Goal: Task Accomplishment & Management: Manage account settings

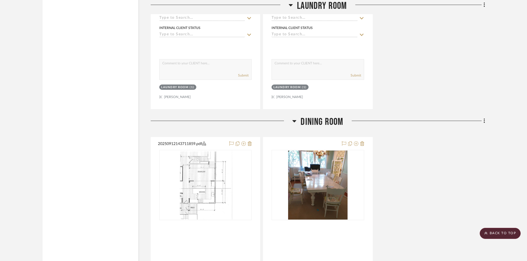
scroll to position [1687, 0]
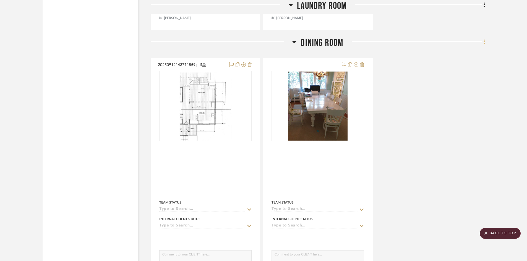
click at [484, 40] on icon at bounding box center [484, 42] width 1 height 5
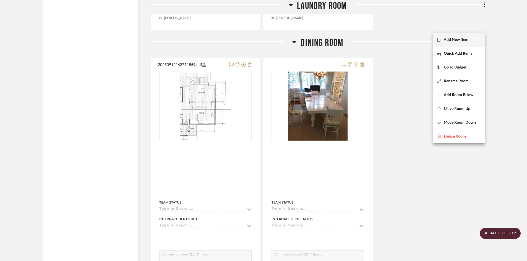
click at [465, 38] on span "Add New Item" at bounding box center [456, 40] width 25 height 5
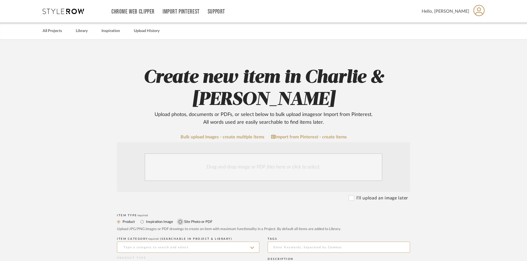
click at [180, 222] on input "Site Photo or PDF" at bounding box center [180, 222] width 7 height 7
radio input "true"
click at [188, 169] on div "Drag and drop image or PDF files here or click to select." at bounding box center [264, 168] width 238 height 28
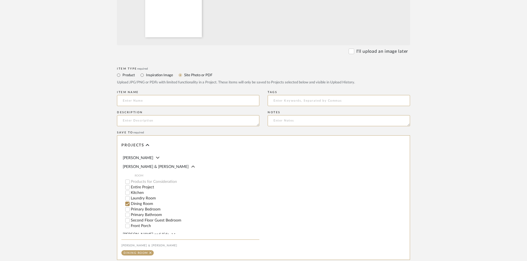
scroll to position [273, 0]
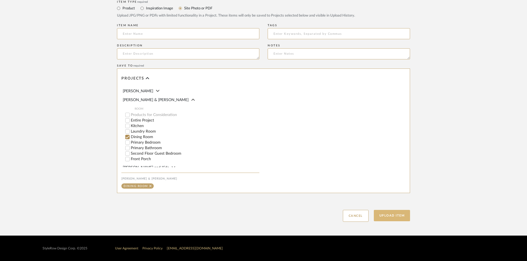
click at [383, 216] on button "Upload Item" at bounding box center [392, 215] width 37 height 11
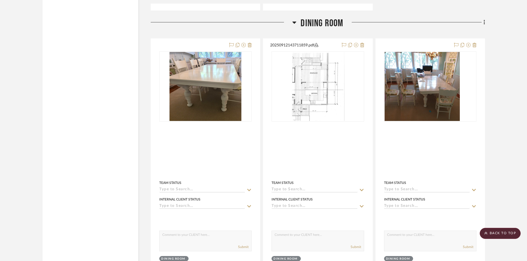
scroll to position [1708, 0]
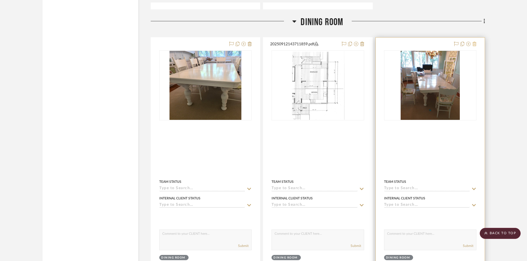
click at [475, 42] on icon at bounding box center [475, 44] width 4 height 4
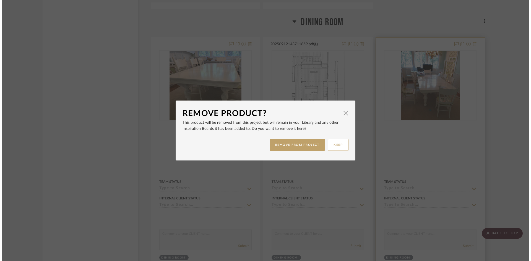
scroll to position [0, 0]
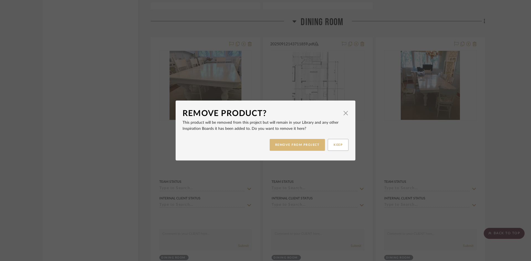
click at [310, 147] on button "REMOVE FROM PROJECT" at bounding box center [298, 145] width 56 height 12
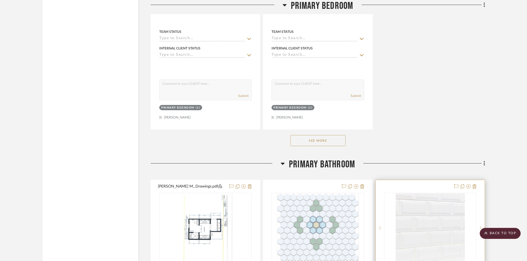
scroll to position [2676, 0]
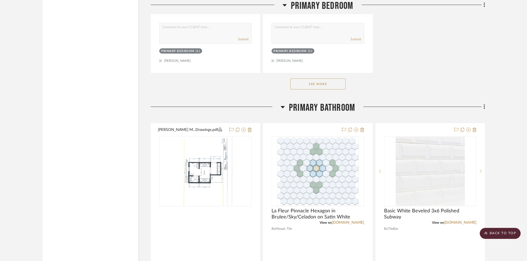
click at [339, 79] on button "See More" at bounding box center [317, 84] width 55 height 11
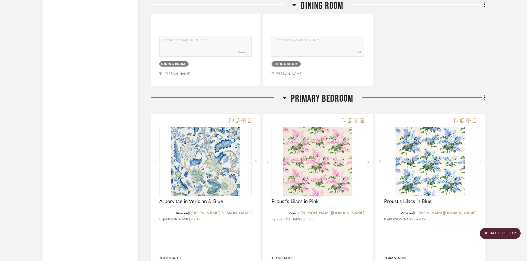
scroll to position [1846, 0]
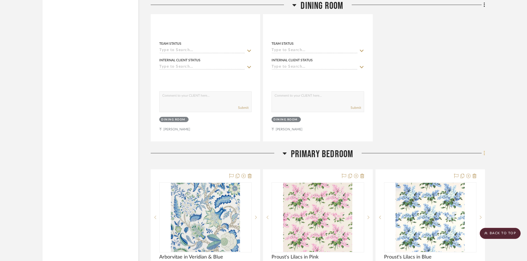
click at [485, 150] on icon at bounding box center [485, 153] width 2 height 6
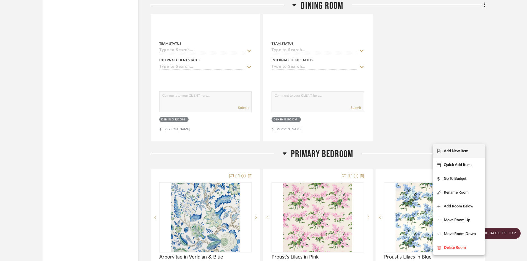
click at [460, 149] on span "Add New Item" at bounding box center [456, 151] width 25 height 5
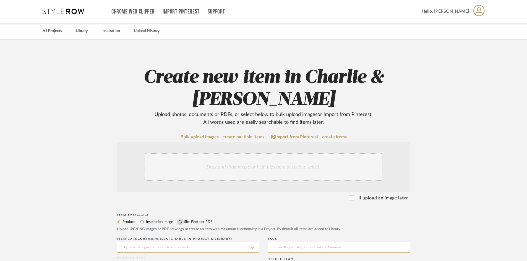
click at [181, 222] on input "Site Photo or PDF" at bounding box center [180, 222] width 7 height 7
radio input "true"
click at [191, 175] on div "Drag and drop image or PDF files here or click to select." at bounding box center [264, 168] width 238 height 28
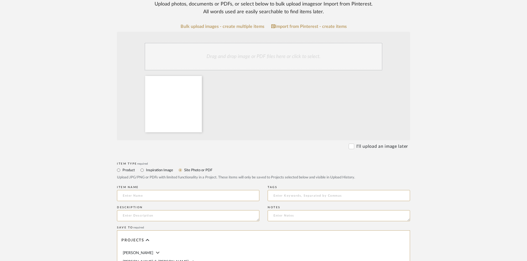
scroll to position [273, 0]
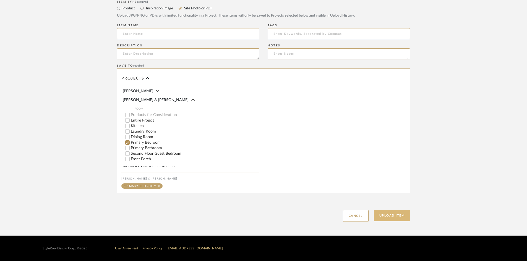
click at [398, 216] on button "Upload Item" at bounding box center [392, 215] width 37 height 11
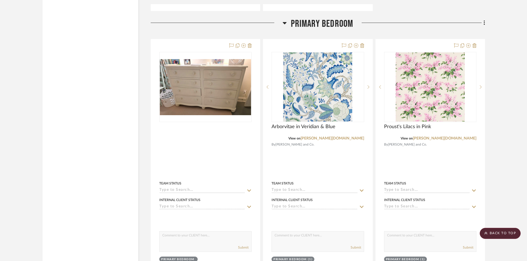
scroll to position [1978, 0]
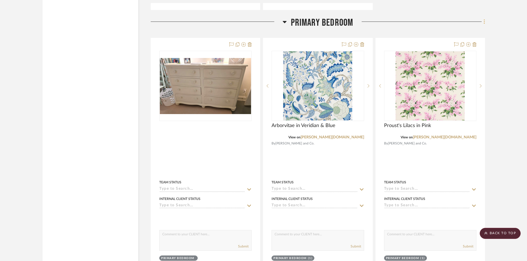
click at [484, 19] on icon at bounding box center [485, 22] width 2 height 6
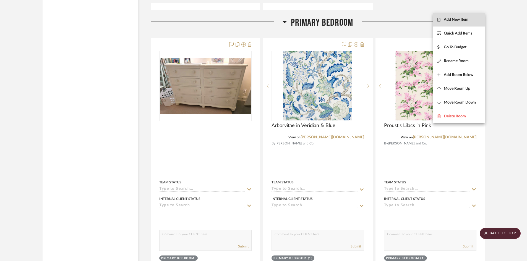
click at [459, 18] on span "Add New Item" at bounding box center [456, 19] width 25 height 5
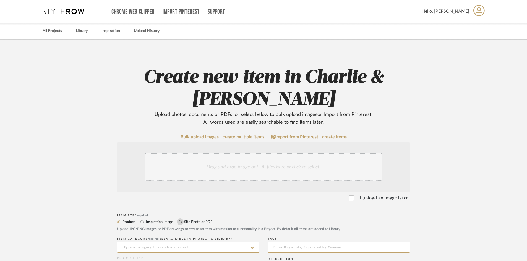
drag, startPoint x: 180, startPoint y: 222, endPoint x: 185, endPoint y: 194, distance: 27.8
click at [180, 222] on input "Site Photo or PDF" at bounding box center [180, 222] width 7 height 7
radio input "true"
click at [191, 169] on div "Drag and drop image or PDF files here or click to select." at bounding box center [264, 168] width 238 height 28
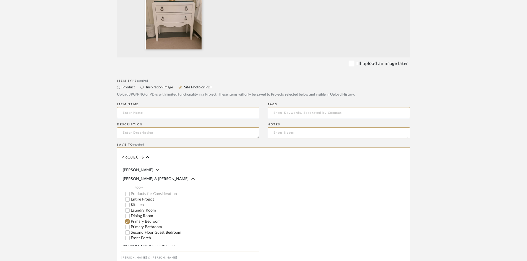
scroll to position [273, 0]
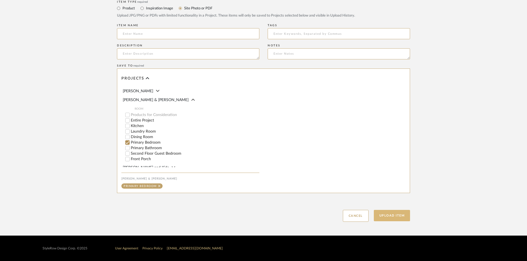
click at [394, 220] on button "Upload Item" at bounding box center [392, 215] width 37 height 11
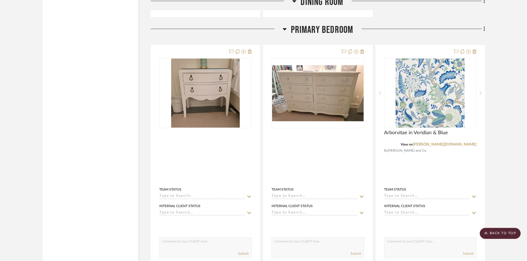
scroll to position [1978, 0]
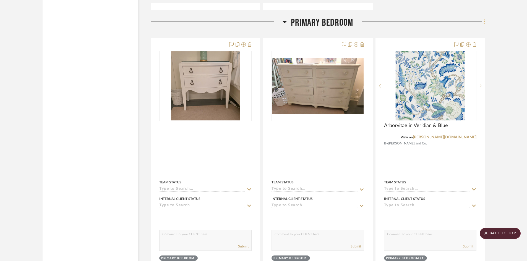
click at [484, 19] on icon at bounding box center [485, 22] width 2 height 6
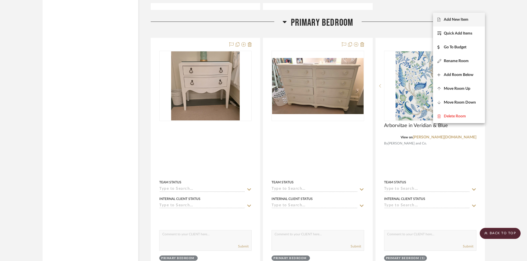
click at [463, 19] on span "Add New Item" at bounding box center [456, 19] width 25 height 5
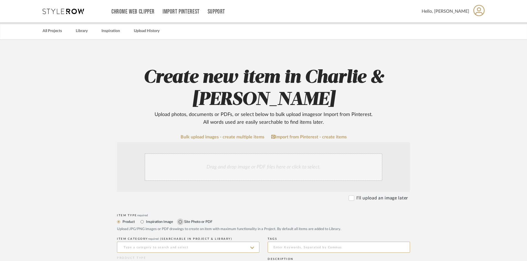
click at [180, 221] on input "Site Photo or PDF" at bounding box center [180, 222] width 7 height 7
radio input "true"
click at [195, 169] on div "Drag and drop image or PDF files here or click to select." at bounding box center [264, 168] width 238 height 28
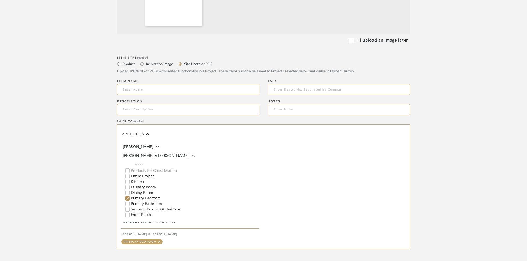
scroll to position [273, 0]
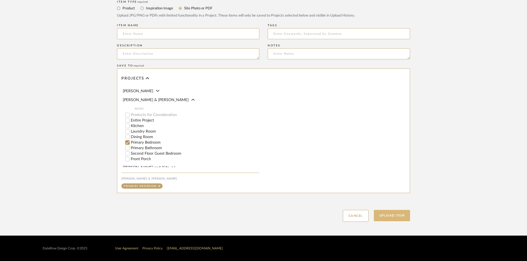
click at [393, 215] on button "Upload Item" at bounding box center [392, 215] width 37 height 11
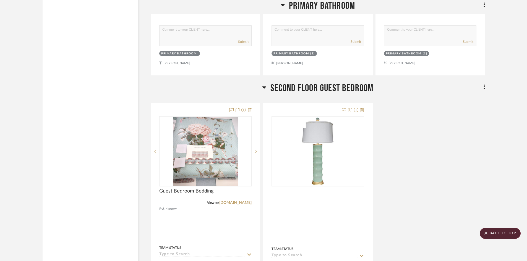
scroll to position [3969, 0]
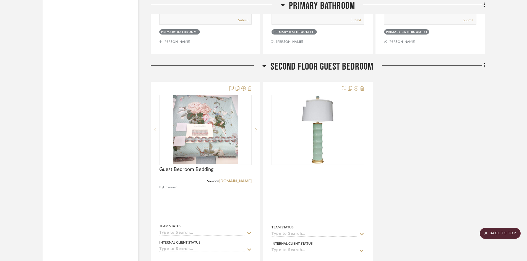
click at [485, 63] on icon at bounding box center [485, 66] width 2 height 6
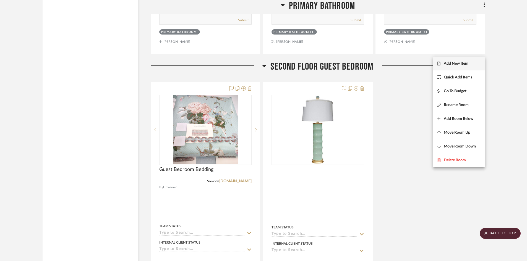
click at [461, 63] on span "Add New Item" at bounding box center [456, 63] width 25 height 5
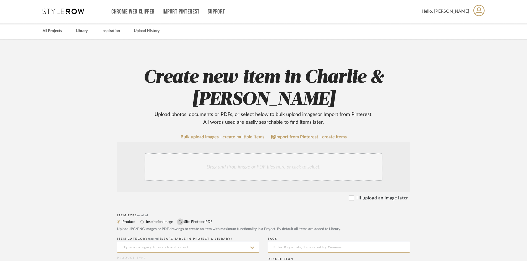
click at [180, 220] on input "Site Photo or PDF" at bounding box center [180, 222] width 7 height 7
radio input "true"
click at [175, 171] on div "Drag and drop image or PDF files here or click to select." at bounding box center [264, 168] width 238 height 28
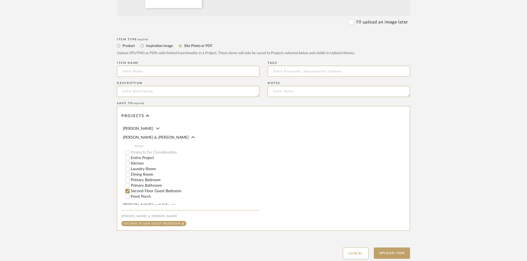
scroll to position [273, 0]
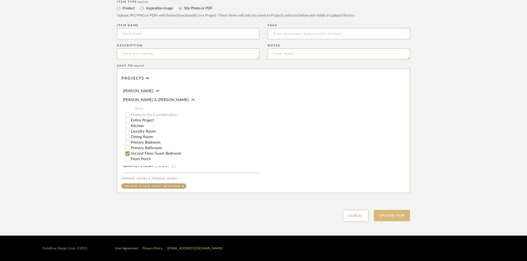
click at [392, 219] on button "Upload Item" at bounding box center [392, 215] width 37 height 11
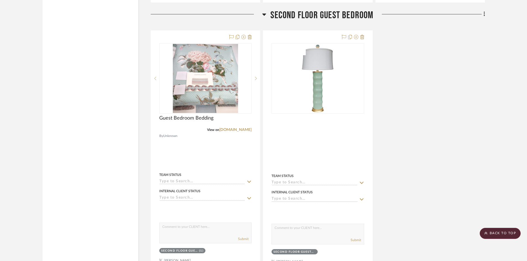
scroll to position [3040, 0]
click at [485, 11] on icon at bounding box center [485, 14] width 2 height 6
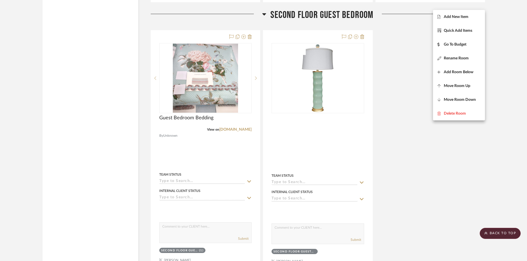
drag, startPoint x: 466, startPoint y: 17, endPoint x: 453, endPoint y: 19, distance: 13.4
click at [466, 17] on span "Add New Item" at bounding box center [456, 17] width 25 height 5
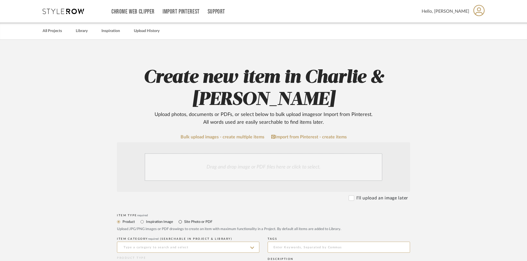
drag, startPoint x: 181, startPoint y: 222, endPoint x: 181, endPoint y: 211, distance: 11.3
click at [181, 222] on input "Site Photo or PDF" at bounding box center [180, 222] width 7 height 7
radio input "true"
click at [180, 173] on div "Drag and drop image or PDF files here or click to select." at bounding box center [264, 168] width 238 height 28
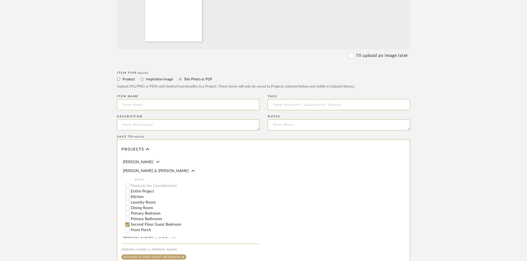
scroll to position [273, 0]
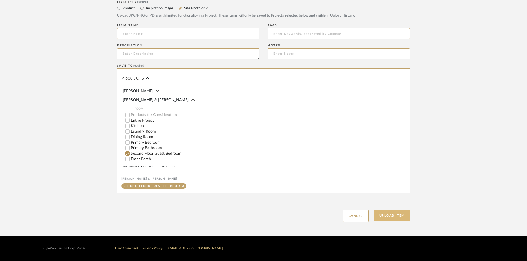
click at [391, 215] on button "Upload Item" at bounding box center [392, 215] width 37 height 11
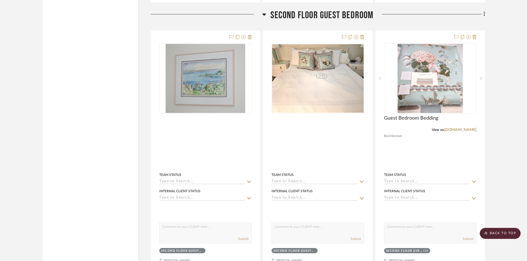
scroll to position [3040, 0]
click at [484, 11] on icon at bounding box center [485, 14] width 2 height 6
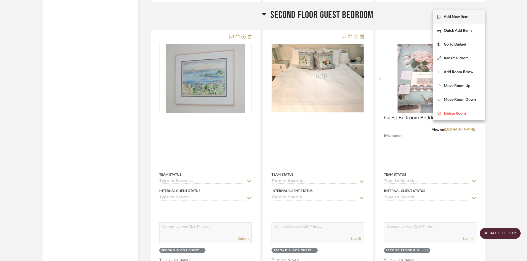
click at [459, 17] on span "Add New Item" at bounding box center [456, 17] width 25 height 5
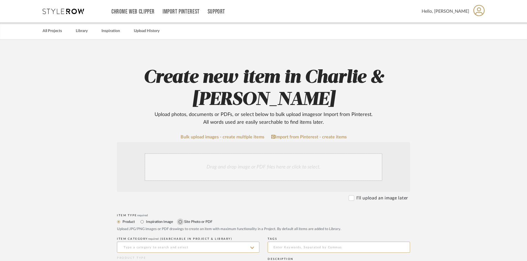
click at [180, 221] on input "Site Photo or PDF" at bounding box center [180, 222] width 7 height 7
radio input "true"
click at [183, 176] on div "Drag and drop image or PDF files here or click to select." at bounding box center [264, 168] width 238 height 28
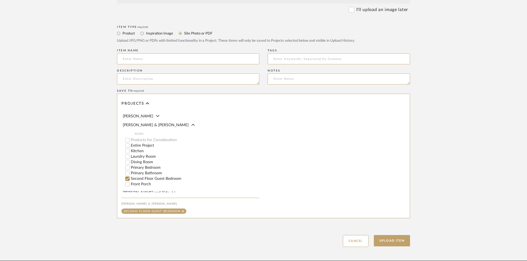
scroll to position [273, 0]
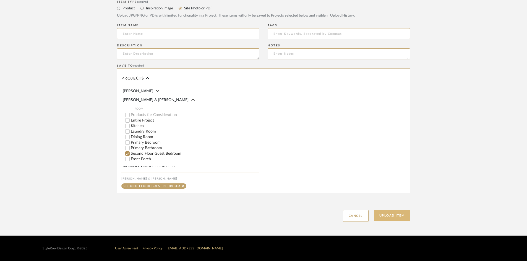
click at [393, 216] on button "Upload Item" at bounding box center [392, 215] width 37 height 11
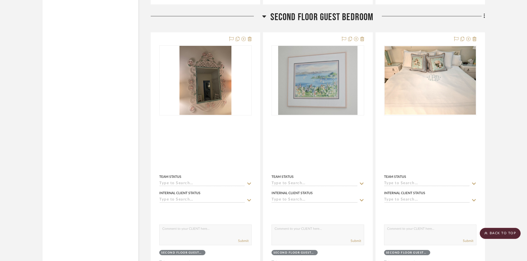
scroll to position [3040, 0]
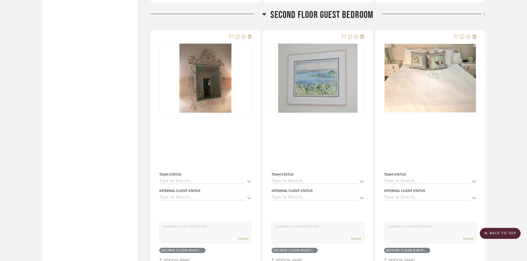
click at [484, 11] on icon at bounding box center [485, 14] width 2 height 6
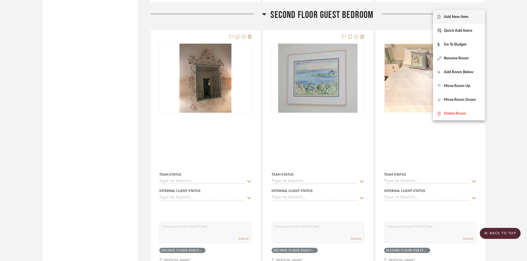
click at [459, 15] on span "Add New Item" at bounding box center [456, 17] width 25 height 5
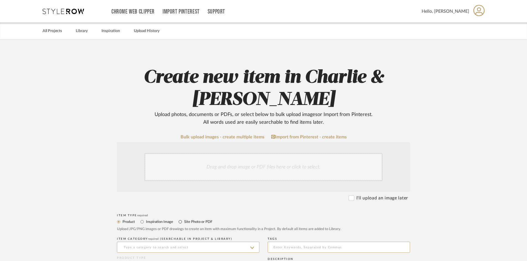
drag, startPoint x: 180, startPoint y: 222, endPoint x: 184, endPoint y: 210, distance: 12.7
click at [180, 222] on input "Site Photo or PDF" at bounding box center [180, 222] width 7 height 7
radio input "true"
click at [183, 173] on div "Drag and drop image or PDF files here or click to select." at bounding box center [264, 168] width 238 height 28
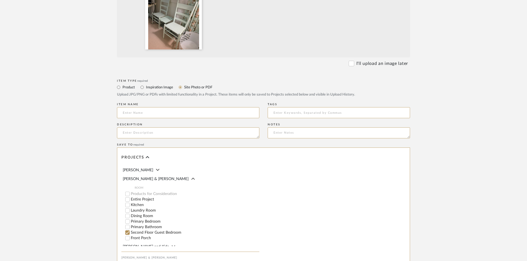
scroll to position [273, 0]
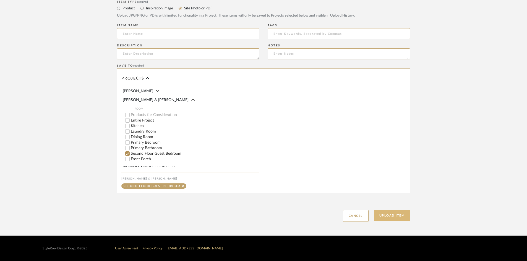
click at [393, 218] on button "Upload Item" at bounding box center [392, 215] width 37 height 11
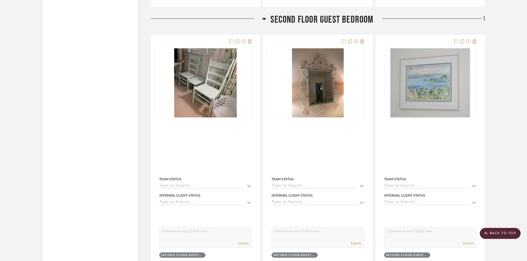
scroll to position [3040, 0]
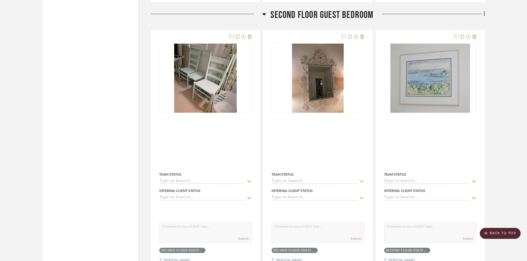
click at [484, 12] on icon at bounding box center [484, 14] width 1 height 5
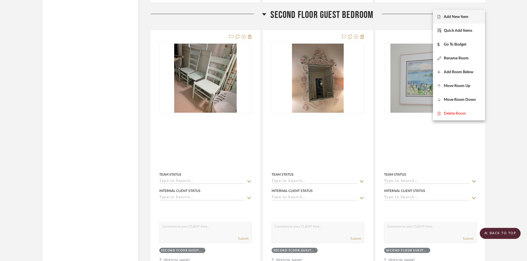
click at [458, 17] on span "Add New Item" at bounding box center [456, 17] width 25 height 5
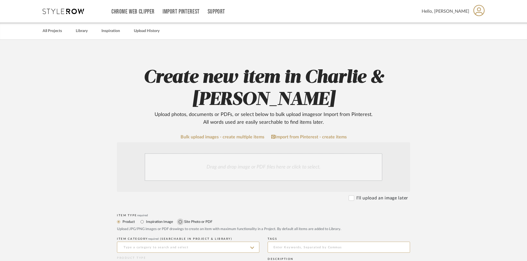
click at [180, 222] on input "Site Photo or PDF" at bounding box center [180, 222] width 7 height 7
radio input "true"
click at [176, 167] on div "Drag and drop image or PDF files here or click to select." at bounding box center [264, 168] width 238 height 28
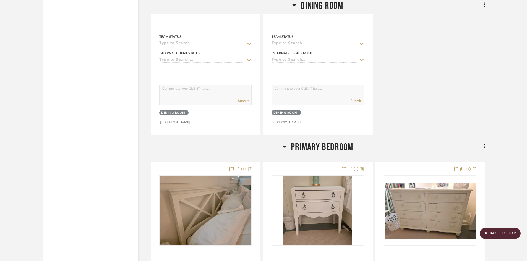
scroll to position [1964, 0]
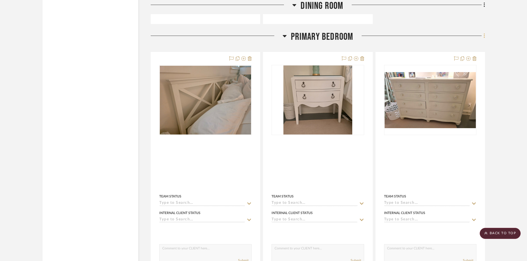
click at [484, 33] on icon at bounding box center [485, 36] width 2 height 6
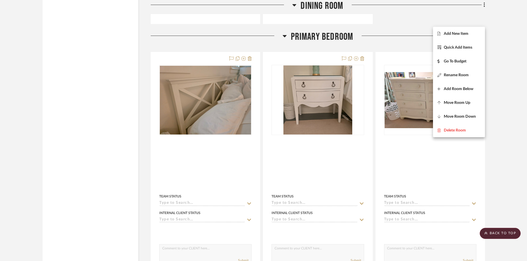
click at [463, 33] on span "Add New Item" at bounding box center [456, 34] width 25 height 5
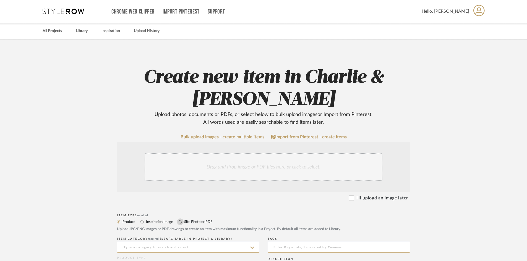
click at [180, 221] on input "Site Photo or PDF" at bounding box center [180, 222] width 7 height 7
radio input "true"
click at [180, 171] on div "Drag and drop image or PDF files here or click to select." at bounding box center [264, 168] width 238 height 28
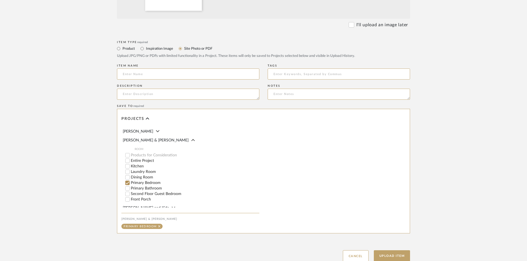
scroll to position [273, 0]
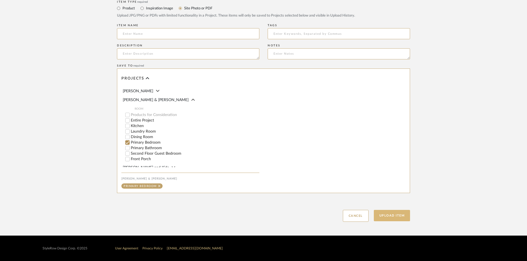
click at [382, 217] on button "Upload Item" at bounding box center [392, 215] width 37 height 11
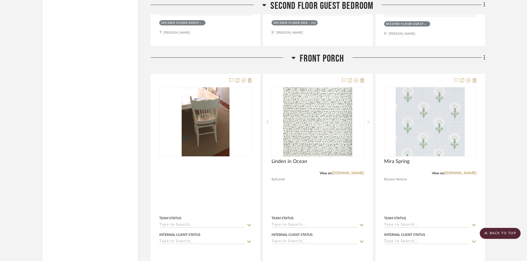
scroll to position [4495, 0]
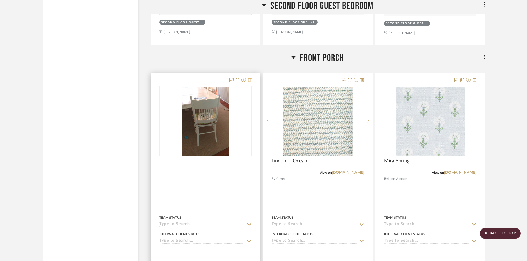
click at [249, 78] on icon at bounding box center [250, 80] width 4 height 4
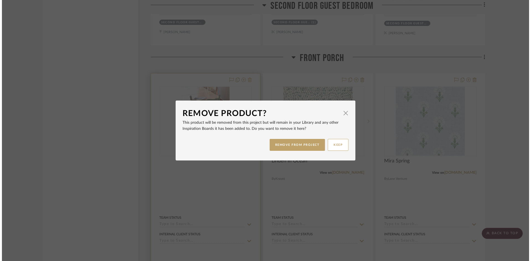
scroll to position [0, 0]
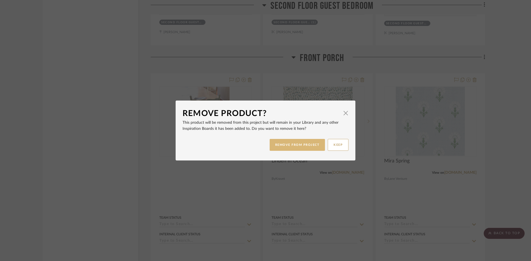
click at [308, 145] on button "REMOVE FROM PROJECT" at bounding box center [298, 145] width 56 height 12
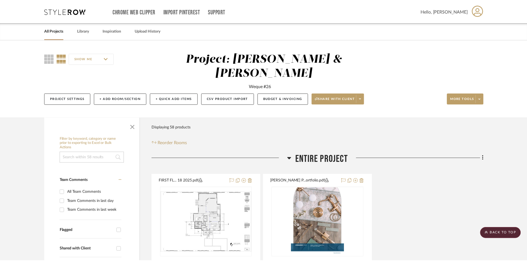
scroll to position [4495, 0]
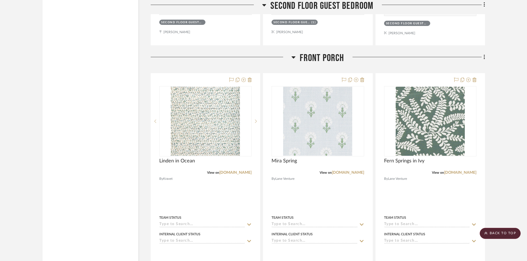
click at [484, 55] on icon at bounding box center [484, 57] width 1 height 5
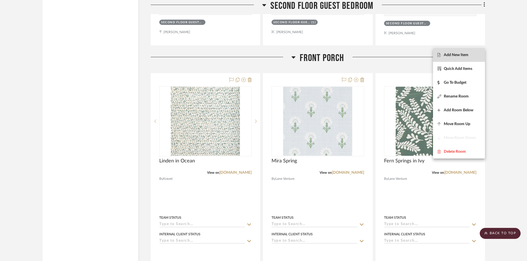
click at [465, 55] on span "Add New Item" at bounding box center [456, 55] width 25 height 5
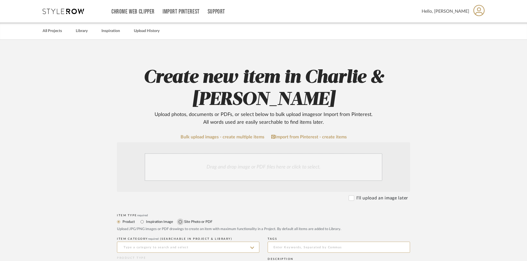
click at [181, 220] on input "Site Photo or PDF" at bounding box center [180, 222] width 7 height 7
radio input "true"
click at [177, 171] on div "Drag and drop image or PDF files here or click to select." at bounding box center [264, 168] width 238 height 28
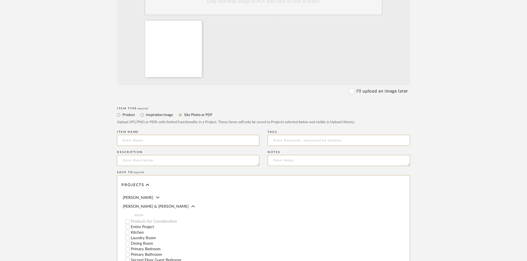
scroll to position [273, 0]
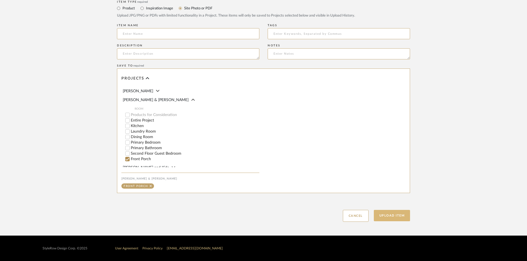
click at [382, 217] on button "Upload Item" at bounding box center [392, 215] width 37 height 11
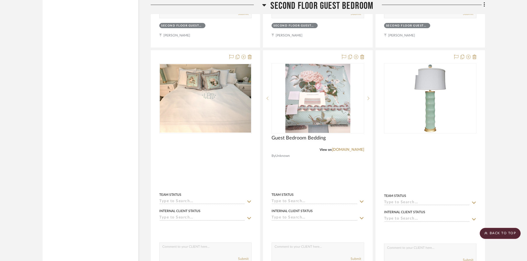
scroll to position [3213, 0]
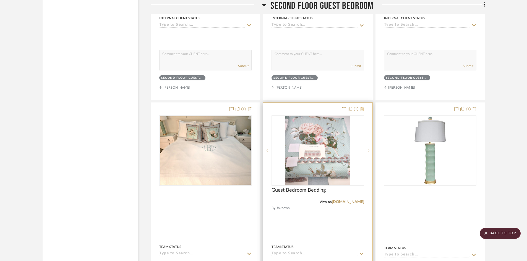
click at [363, 107] on icon at bounding box center [362, 109] width 4 height 4
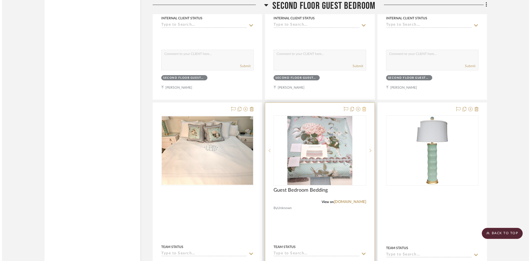
scroll to position [0, 0]
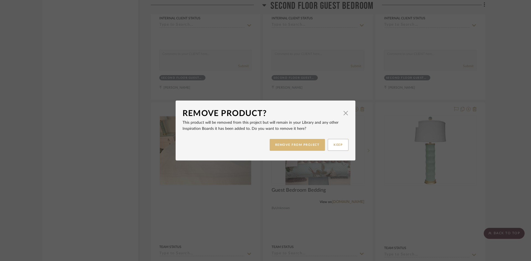
click at [307, 146] on button "REMOVE FROM PROJECT" at bounding box center [298, 145] width 56 height 12
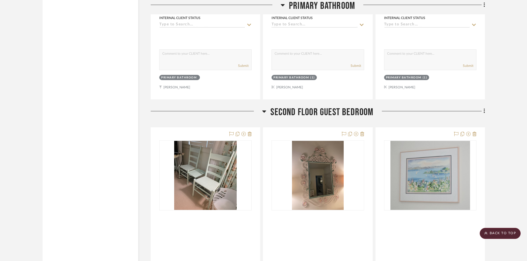
scroll to position [2936, 0]
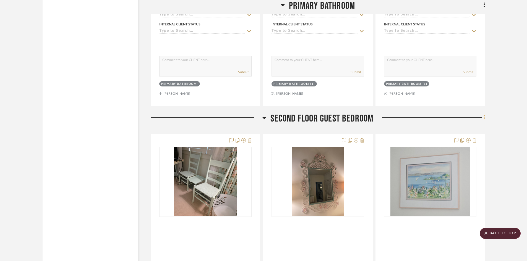
click at [485, 115] on icon at bounding box center [485, 118] width 2 height 6
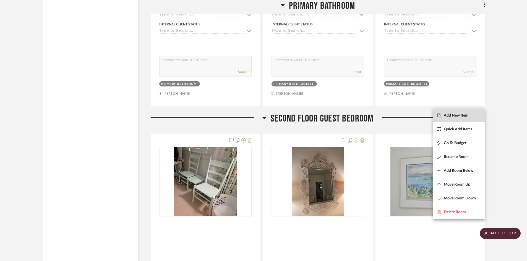
click at [452, 115] on span "Add New Item" at bounding box center [456, 115] width 25 height 5
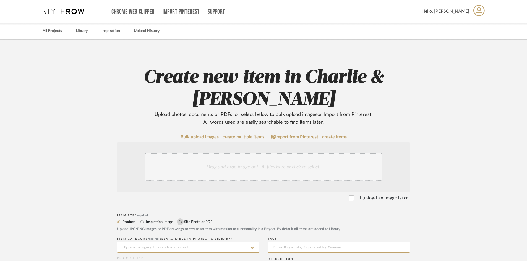
click at [180, 223] on input "Site Photo or PDF" at bounding box center [180, 222] width 7 height 7
radio input "true"
click at [182, 168] on div "Drag and drop image or PDF files here or click to select." at bounding box center [264, 168] width 238 height 28
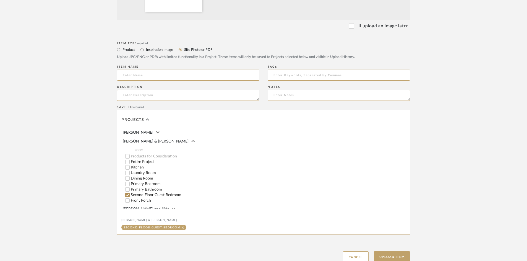
scroll to position [273, 0]
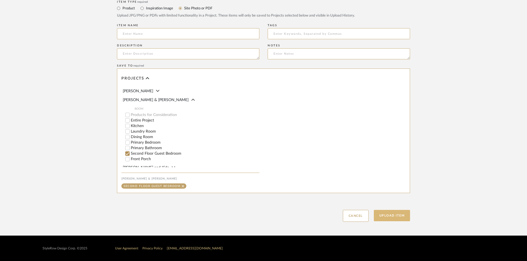
click at [399, 216] on button "Upload Item" at bounding box center [392, 215] width 37 height 11
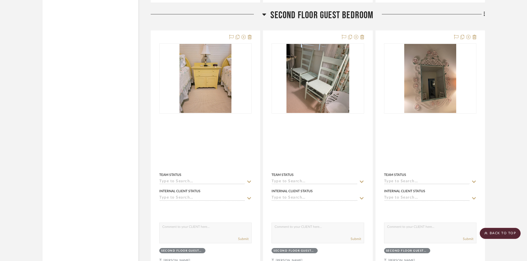
scroll to position [3040, 0]
click at [484, 11] on icon at bounding box center [485, 14] width 2 height 6
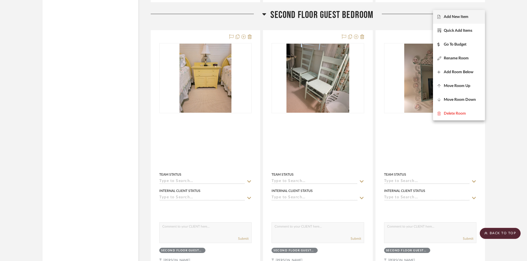
click at [456, 18] on span "Add New Item" at bounding box center [456, 17] width 25 height 5
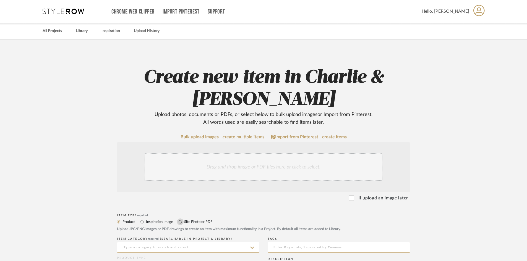
drag, startPoint x: 181, startPoint y: 222, endPoint x: 185, endPoint y: 186, distance: 35.9
click at [181, 222] on input "Site Photo or PDF" at bounding box center [180, 222] width 7 height 7
radio input "true"
click at [184, 173] on div "Drag and drop image or PDF files here or click to select." at bounding box center [264, 168] width 238 height 28
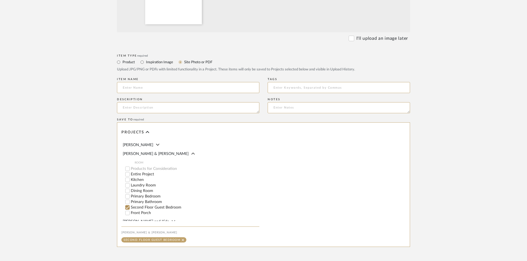
scroll to position [273, 0]
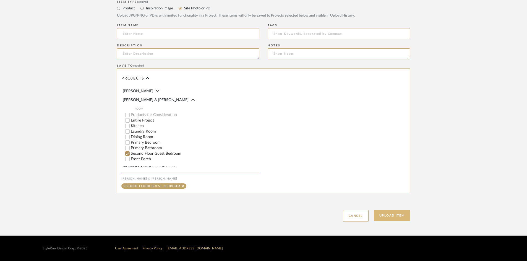
click at [385, 216] on button "Upload Item" at bounding box center [392, 215] width 37 height 11
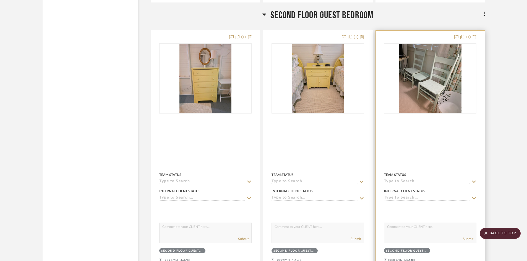
scroll to position [3040, 0]
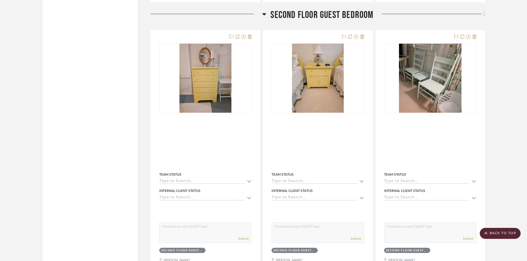
click at [484, 11] on icon at bounding box center [485, 14] width 2 height 6
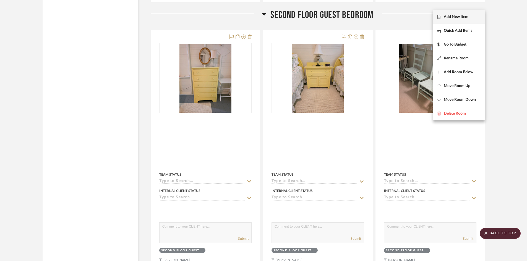
click at [455, 18] on span "Add New Item" at bounding box center [456, 17] width 25 height 5
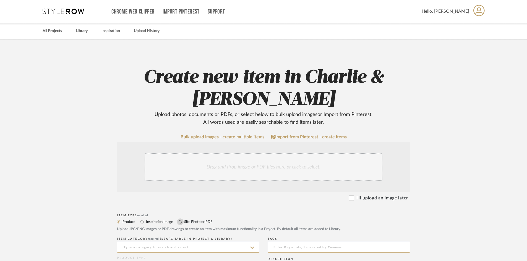
click at [180, 222] on input "Site Photo or PDF" at bounding box center [180, 222] width 7 height 7
radio input "true"
click at [176, 170] on div "Drag and drop image or PDF files here or click to select." at bounding box center [264, 168] width 238 height 28
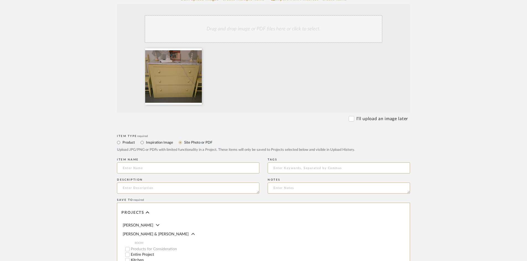
scroll to position [273, 0]
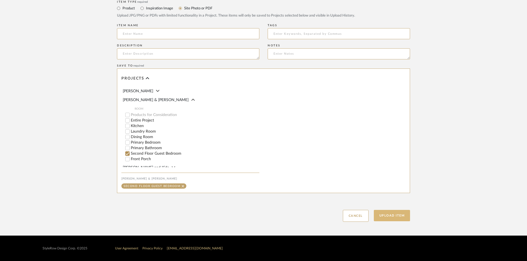
click at [393, 217] on button "Upload Item" at bounding box center [392, 215] width 37 height 11
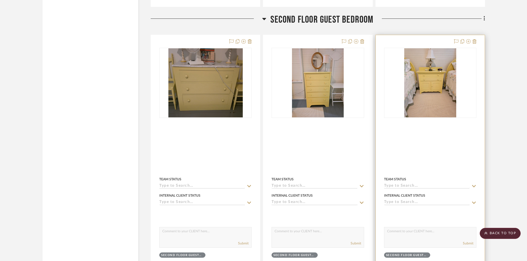
scroll to position [3040, 0]
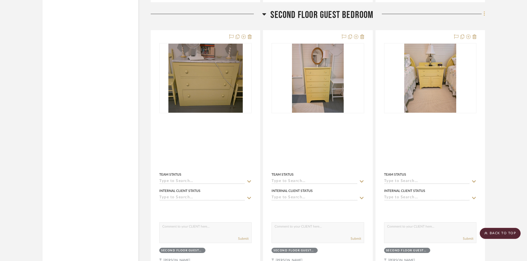
click at [484, 12] on icon at bounding box center [484, 14] width 1 height 5
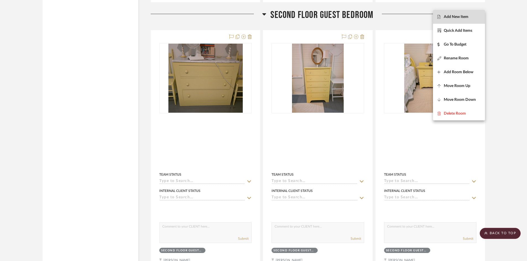
click at [451, 16] on span "Add New Item" at bounding box center [456, 17] width 25 height 5
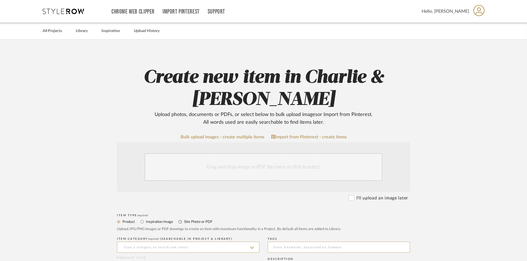
drag, startPoint x: 180, startPoint y: 221, endPoint x: 180, endPoint y: 215, distance: 5.3
click at [180, 220] on input "Site Photo or PDF" at bounding box center [180, 222] width 7 height 7
radio input "true"
click at [184, 175] on div "Drag and drop image or PDF files here or click to select." at bounding box center [264, 168] width 238 height 28
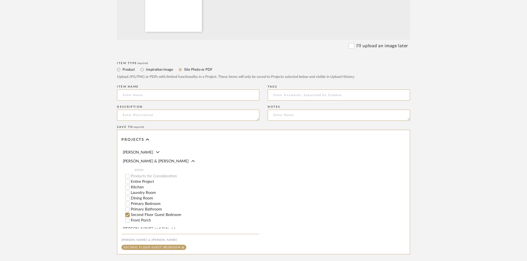
scroll to position [273, 0]
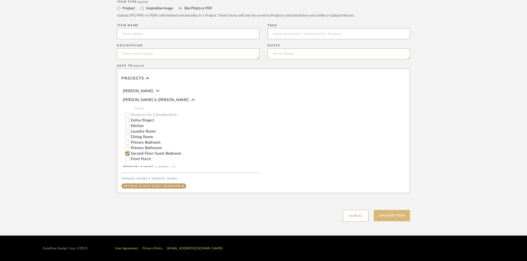
click at [389, 215] on button "Upload Item" at bounding box center [392, 215] width 37 height 11
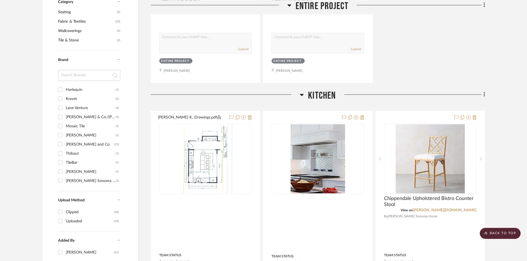
scroll to position [274, 0]
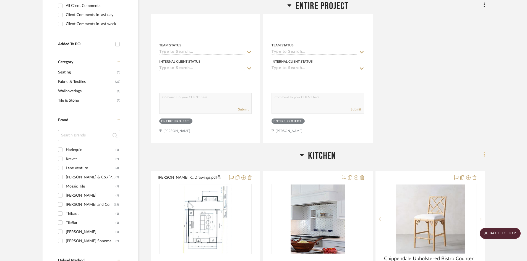
click at [484, 152] on icon at bounding box center [485, 155] width 2 height 6
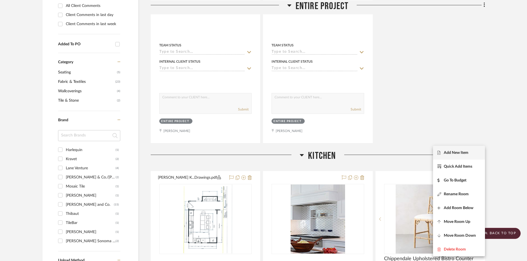
click at [448, 151] on span "Add New Item" at bounding box center [456, 152] width 25 height 5
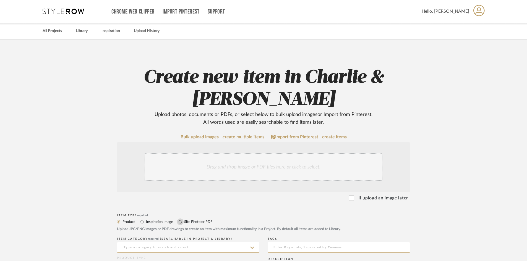
click at [180, 222] on input "Site Photo or PDF" at bounding box center [180, 222] width 7 height 7
radio input "true"
click at [179, 173] on div "Drag and drop image or PDF files here or click to select." at bounding box center [264, 168] width 238 height 28
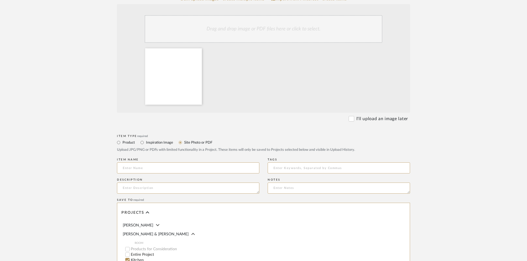
scroll to position [273, 0]
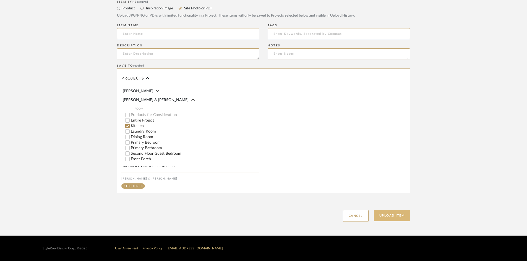
click at [388, 217] on button "Upload Item" at bounding box center [392, 215] width 37 height 11
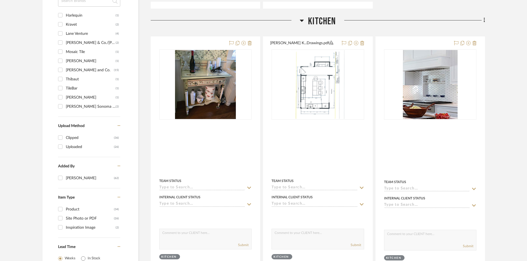
scroll to position [410, 0]
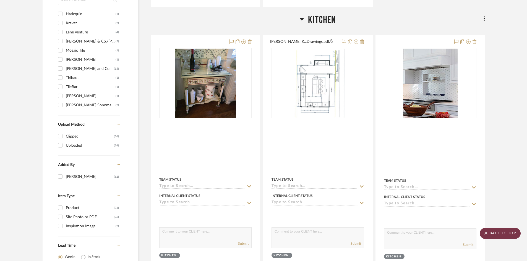
click at [508, 235] on scroll-to-top-button "BACK TO TOP" at bounding box center [500, 233] width 41 height 11
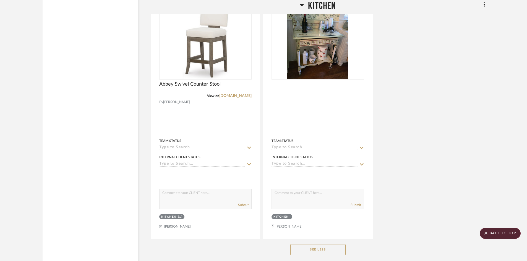
scroll to position [968, 0]
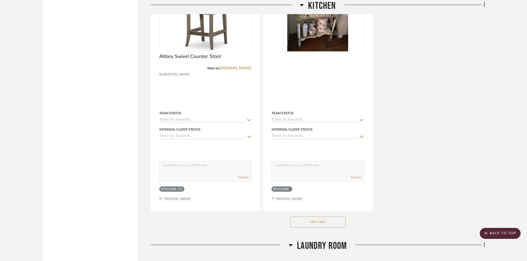
drag, startPoint x: 316, startPoint y: 211, endPoint x: 324, endPoint y: 210, distance: 8.3
click at [316, 217] on button "See Less" at bounding box center [317, 222] width 55 height 11
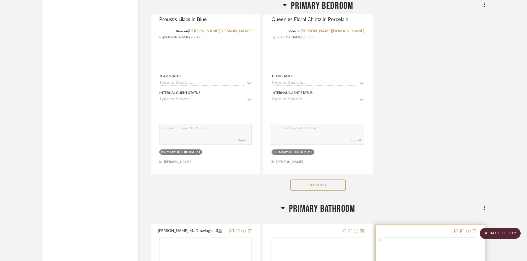
scroll to position [2628, 0]
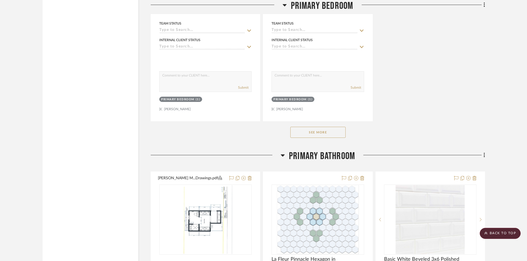
click at [321, 127] on button "See More" at bounding box center [317, 132] width 55 height 11
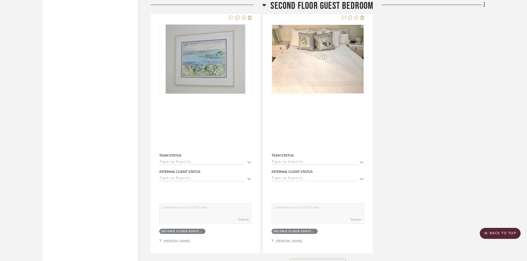
scroll to position [4558, 0]
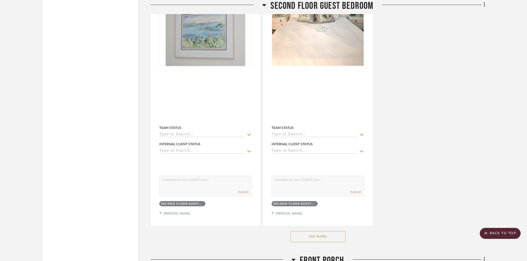
drag, startPoint x: 323, startPoint y: 223, endPoint x: 327, endPoint y: 220, distance: 5.1
click at [323, 232] on button "See More" at bounding box center [317, 237] width 55 height 11
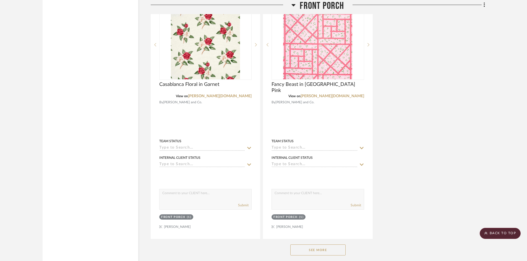
scroll to position [5352, 0]
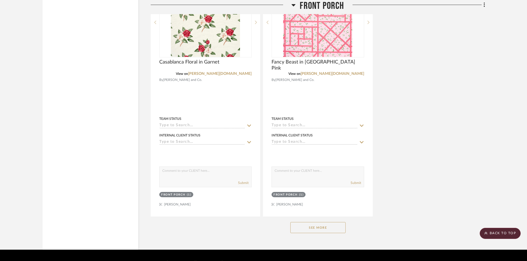
click at [325, 222] on button "See More" at bounding box center [317, 227] width 55 height 11
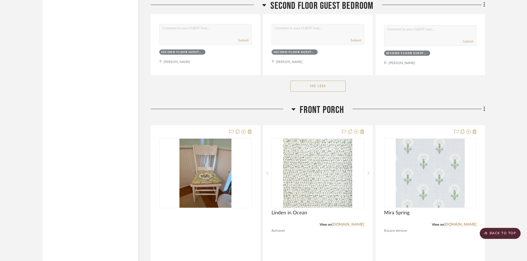
scroll to position [4716, 0]
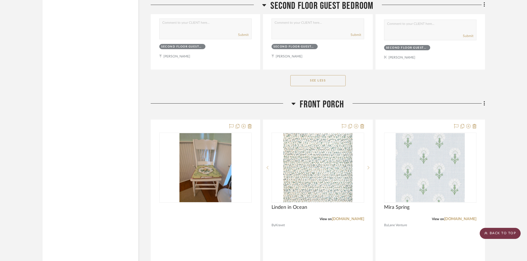
click at [498, 234] on scroll-to-top-button "BACK TO TOP" at bounding box center [500, 233] width 41 height 11
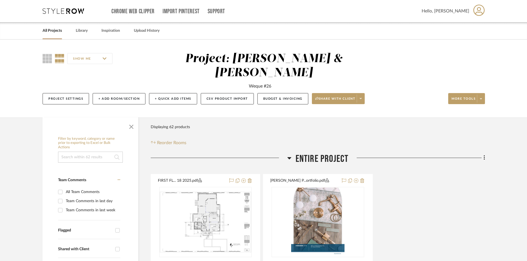
scroll to position [0, 0]
click at [475, 9] on icon at bounding box center [479, 11] width 11 height 12
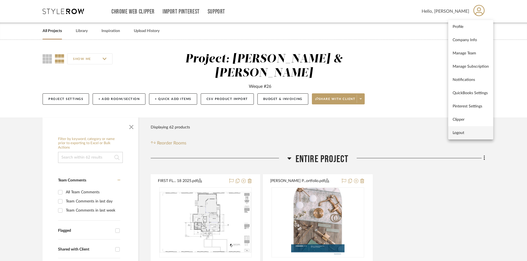
click at [459, 132] on span "Logout" at bounding box center [471, 133] width 36 height 5
